Goal: Navigation & Orientation: Find specific page/section

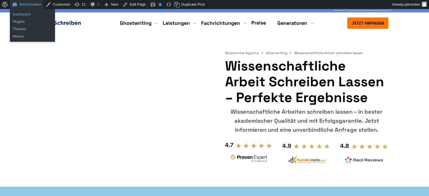
click at [26, 15] on link "Dashboard" at bounding box center [32, 14] width 45 height 7
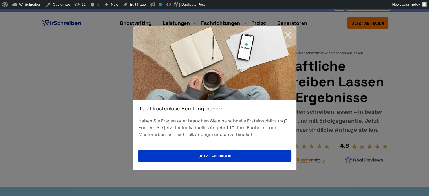
click at [289, 34] on icon at bounding box center [287, 34] width 11 height 11
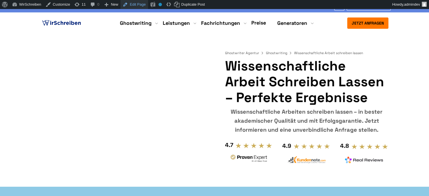
click at [134, 5] on link "Edit Page" at bounding box center [133, 4] width 27 height 9
